Goal: Leave review/rating: Share an evaluation or opinion about a product, service, or content

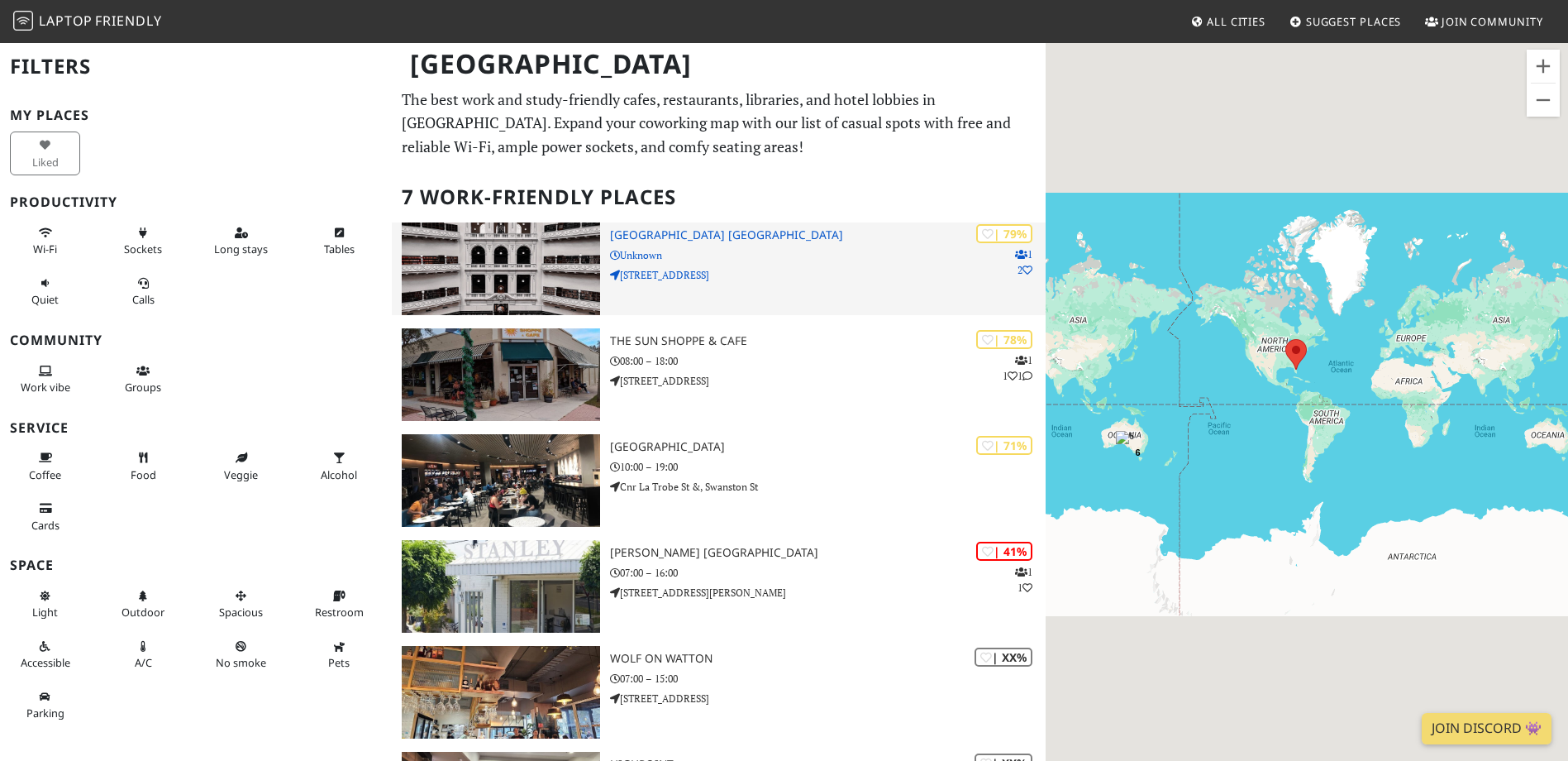
click at [678, 236] on h3 "State Library Victoria" at bounding box center [827, 235] width 435 height 14
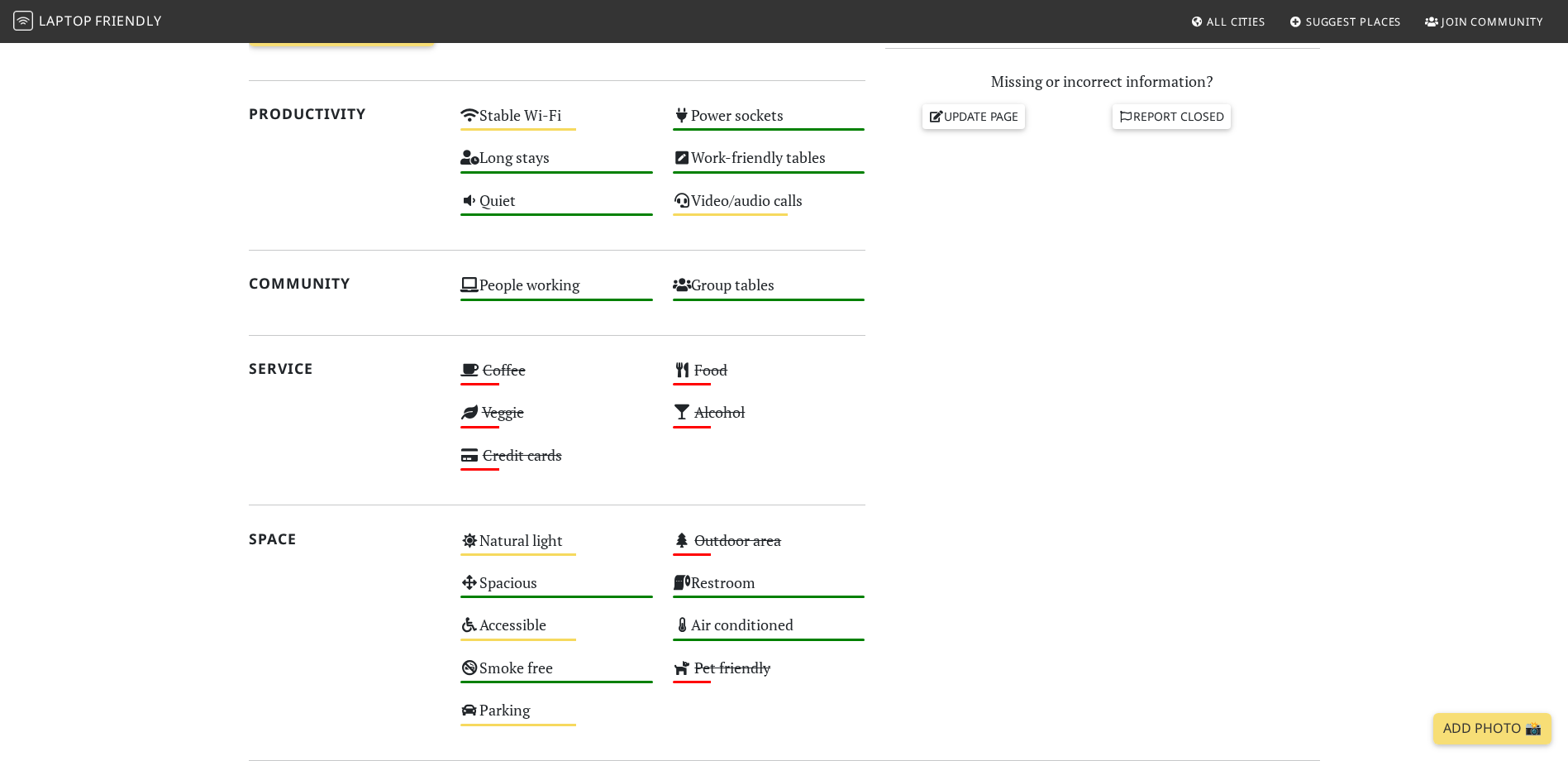
scroll to position [579, 0]
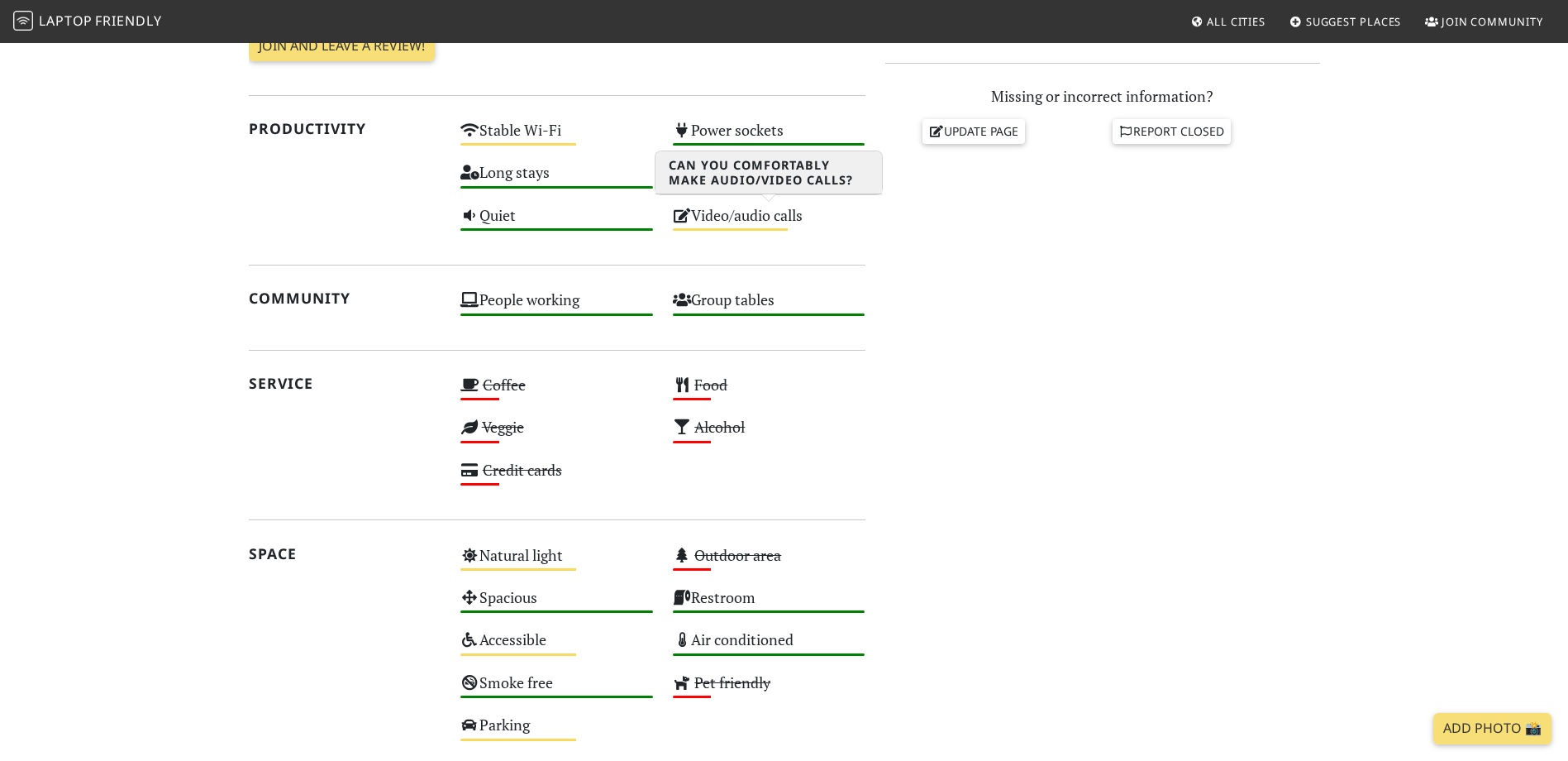
click at [749, 220] on div "Video/audio calls Medium" at bounding box center [769, 222] width 212 height 42
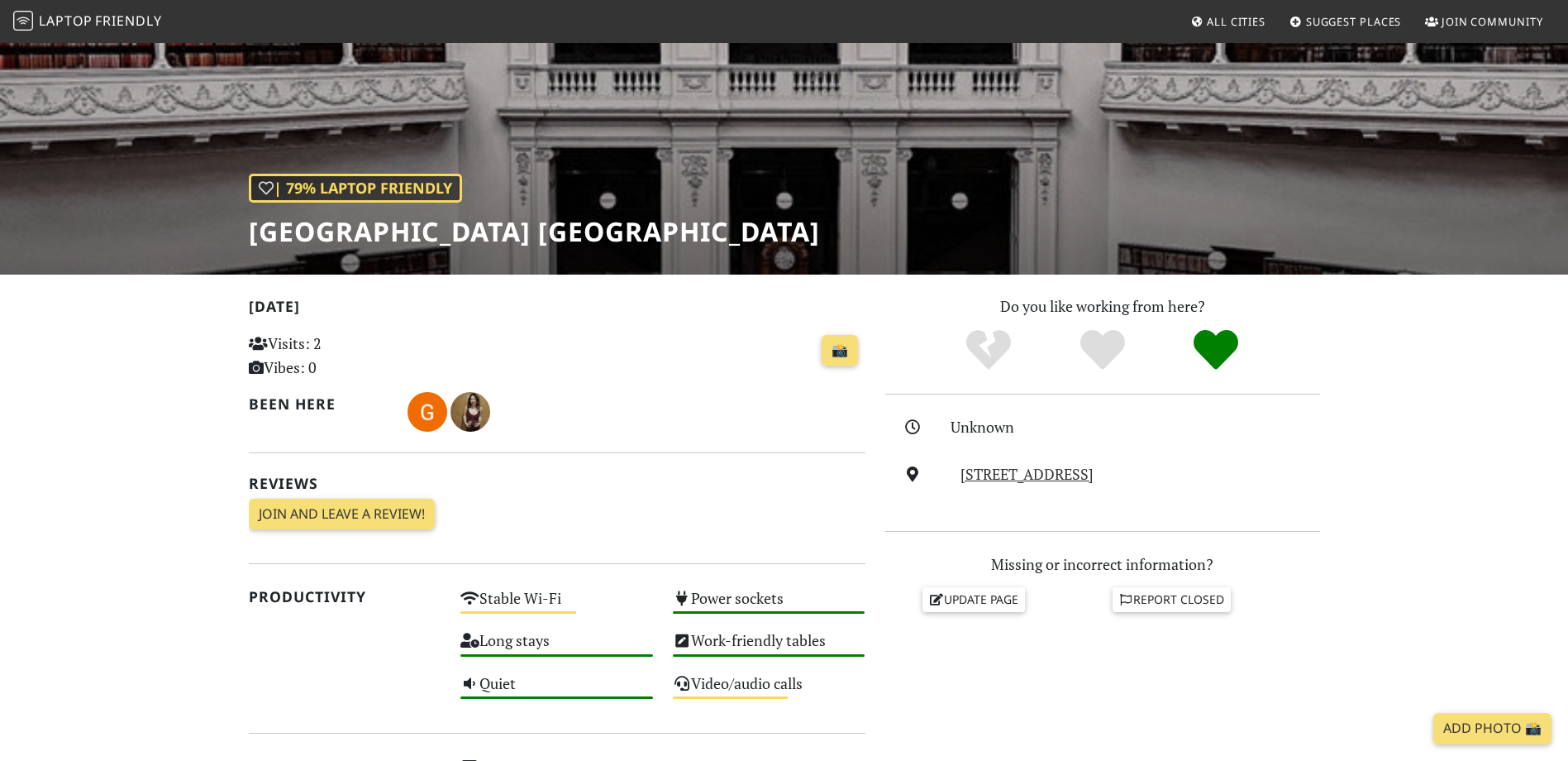
scroll to position [0, 0]
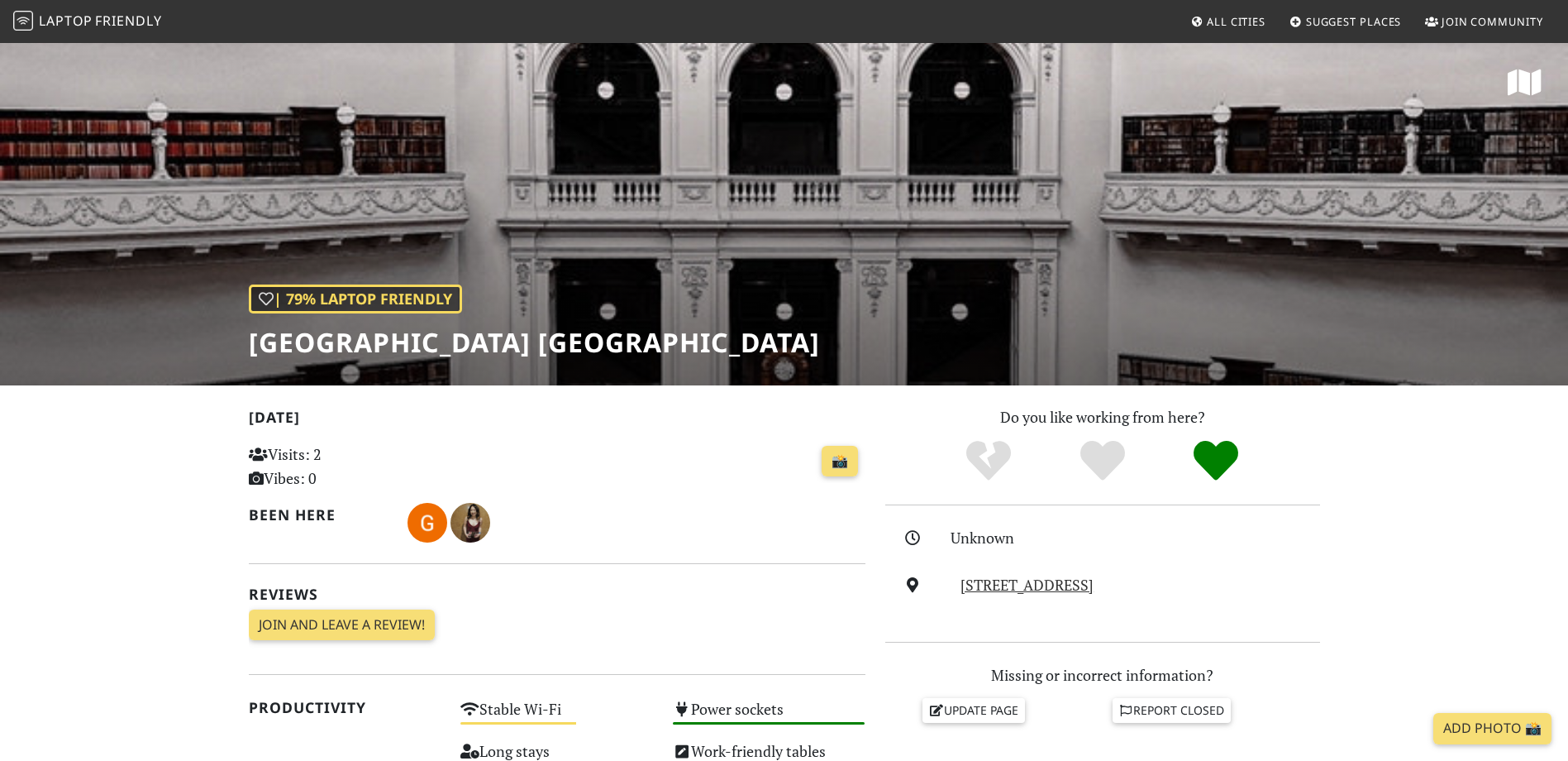
click at [368, 351] on h1 "[GEOGRAPHIC_DATA] [GEOGRAPHIC_DATA]" at bounding box center [534, 342] width 571 height 32
click at [357, 355] on h1 "[GEOGRAPHIC_DATA] [GEOGRAPHIC_DATA]" at bounding box center [534, 342] width 571 height 32
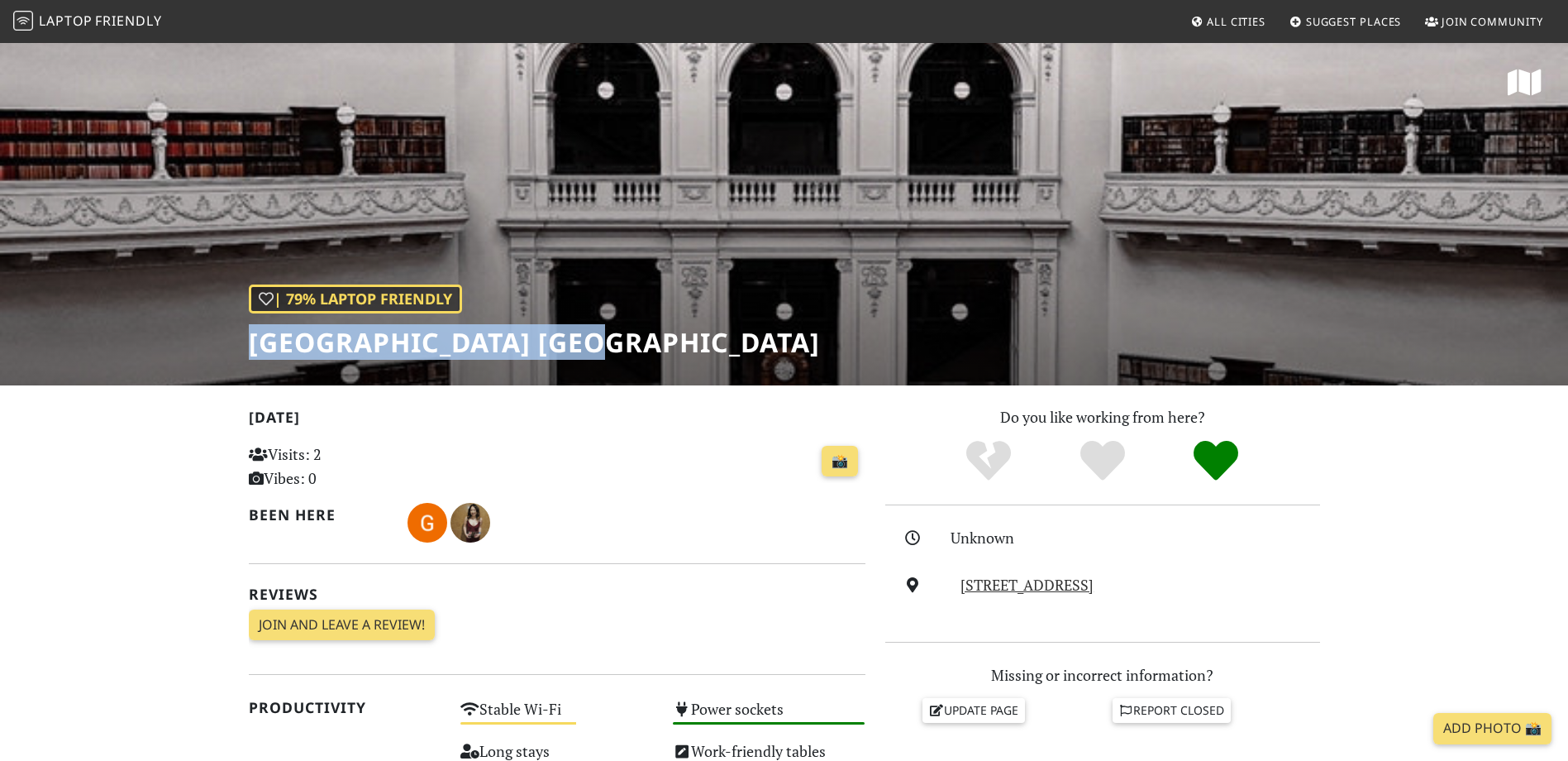
drag, startPoint x: 586, startPoint y: 337, endPoint x: 241, endPoint y: 332, distance: 345.0
click at [241, 332] on div "| 79% Laptop Friendly State Library [GEOGRAPHIC_DATA]" at bounding box center [784, 213] width 1568 height 344
copy h1 "[GEOGRAPHIC_DATA] [GEOGRAPHIC_DATA]"
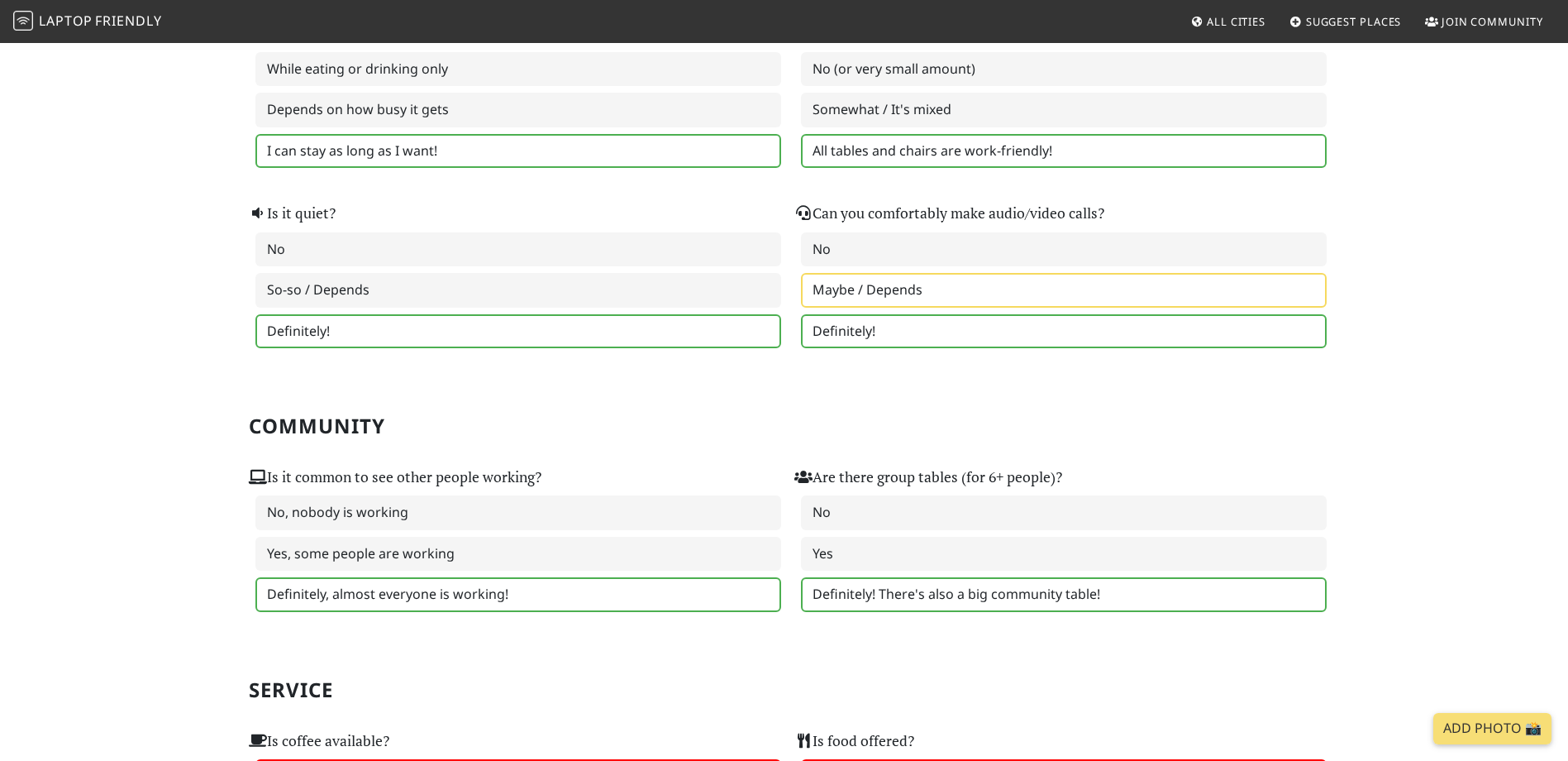
scroll to position [414, 0]
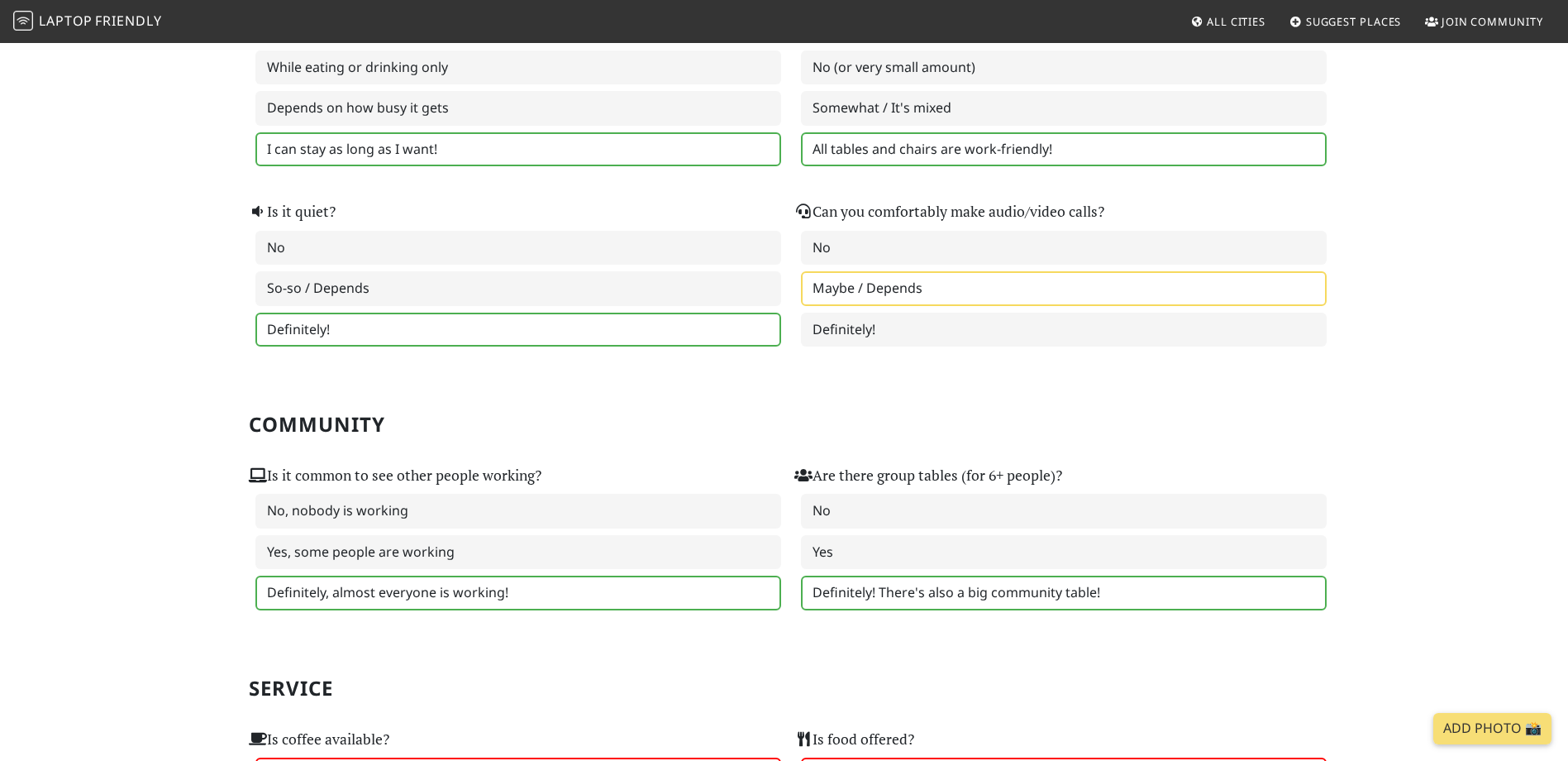
click at [864, 299] on label "Maybe / Depends" at bounding box center [1064, 289] width 526 height 35
click at [856, 203] on label "Can you comfortably make audio/video calls?" at bounding box center [950, 211] width 310 height 23
click at [856, 211] on label "Can you comfortably make audio/video calls?" at bounding box center [950, 211] width 310 height 23
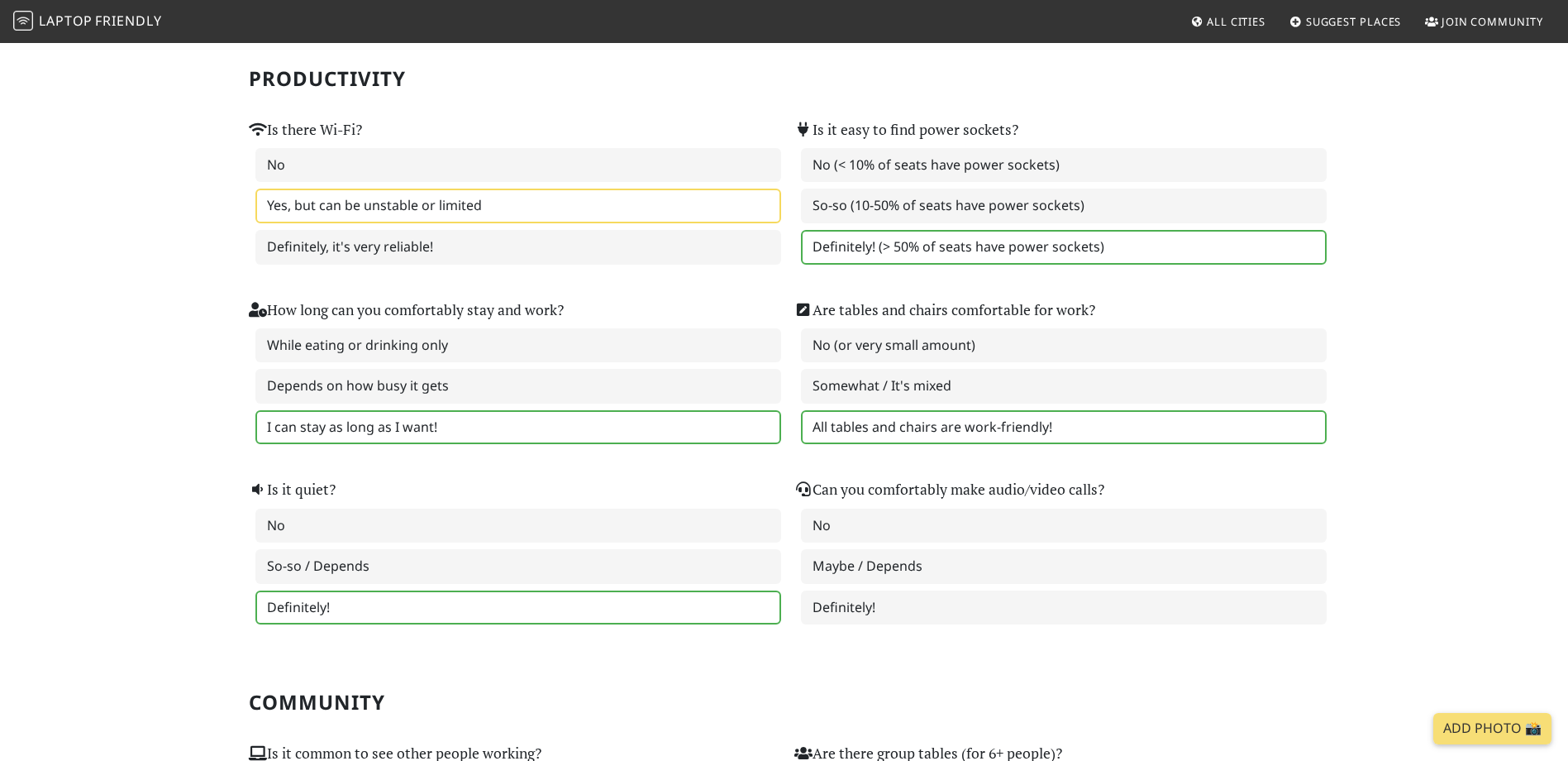
scroll to position [0, 0]
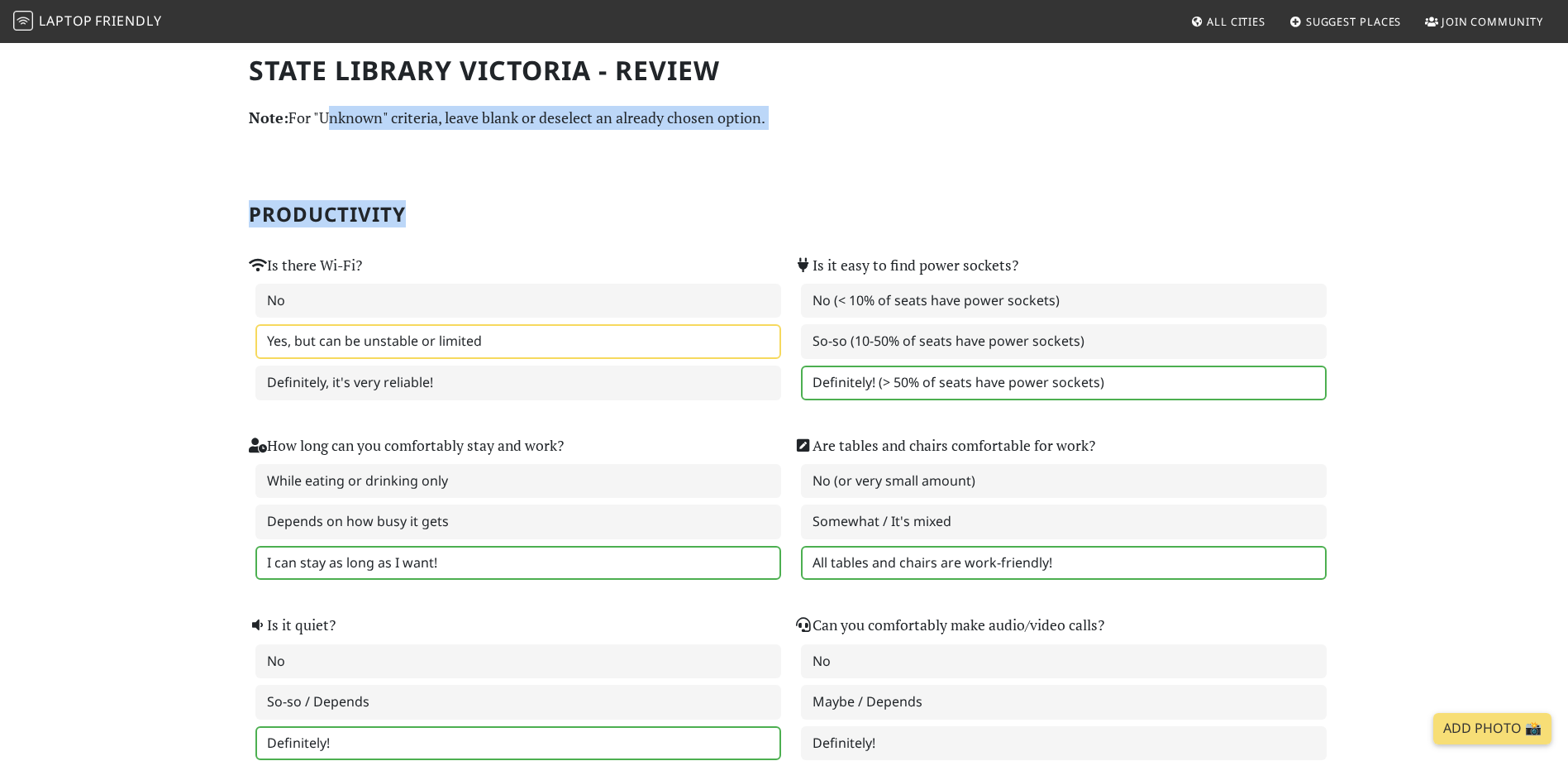
drag, startPoint x: 320, startPoint y: 120, endPoint x: 786, endPoint y: 132, distance: 466.2
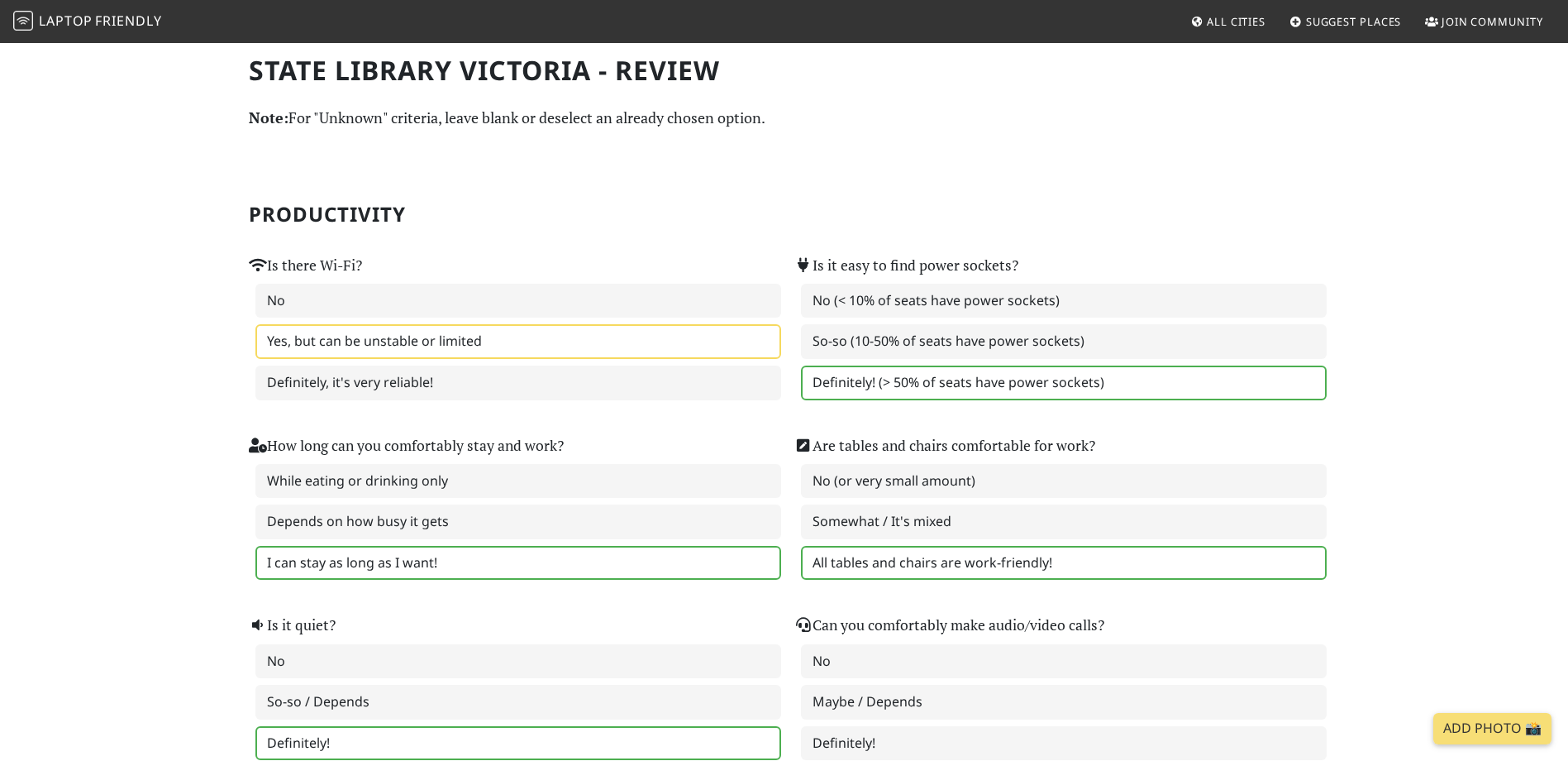
drag, startPoint x: 786, startPoint y: 132, endPoint x: 241, endPoint y: 134, distance: 545.0
